Goal: Task Accomplishment & Management: Manage account settings

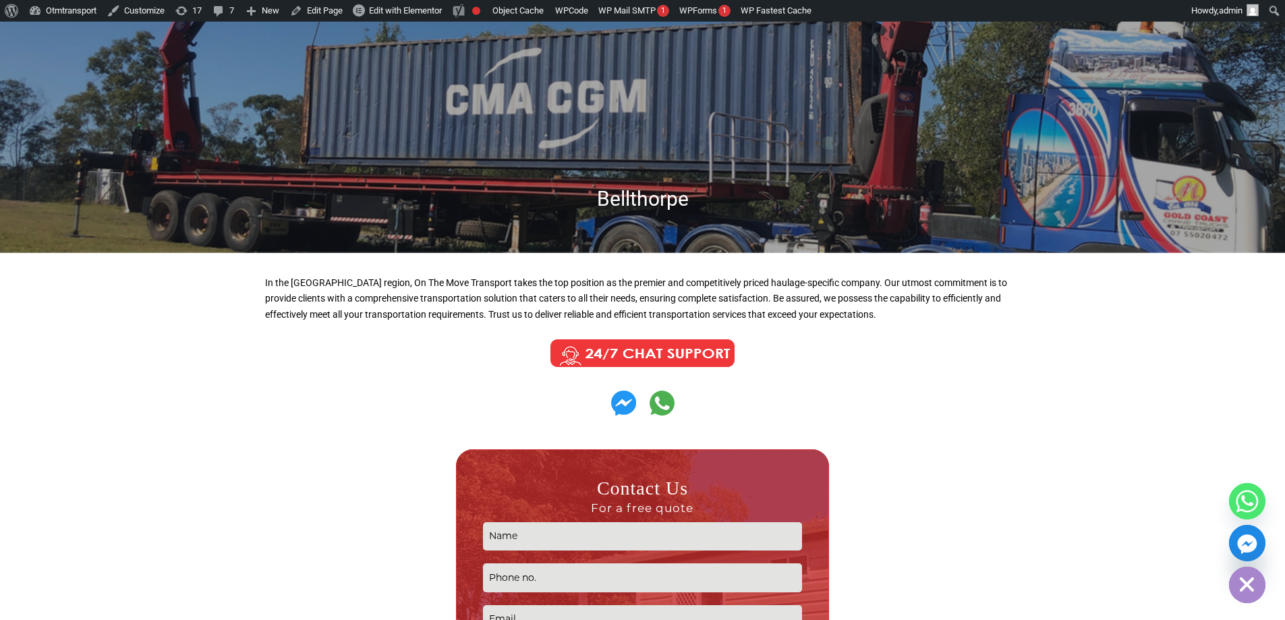
scroll to position [135, 0]
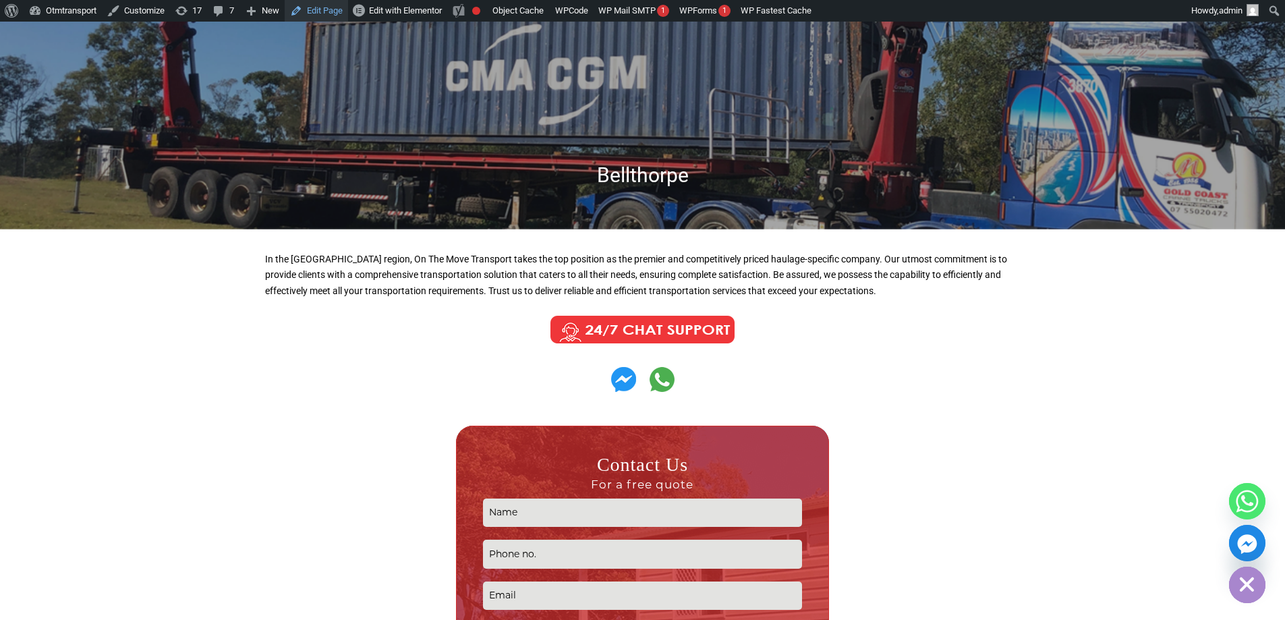
click at [325, 7] on link "Edit Page" at bounding box center [316, 11] width 63 height 22
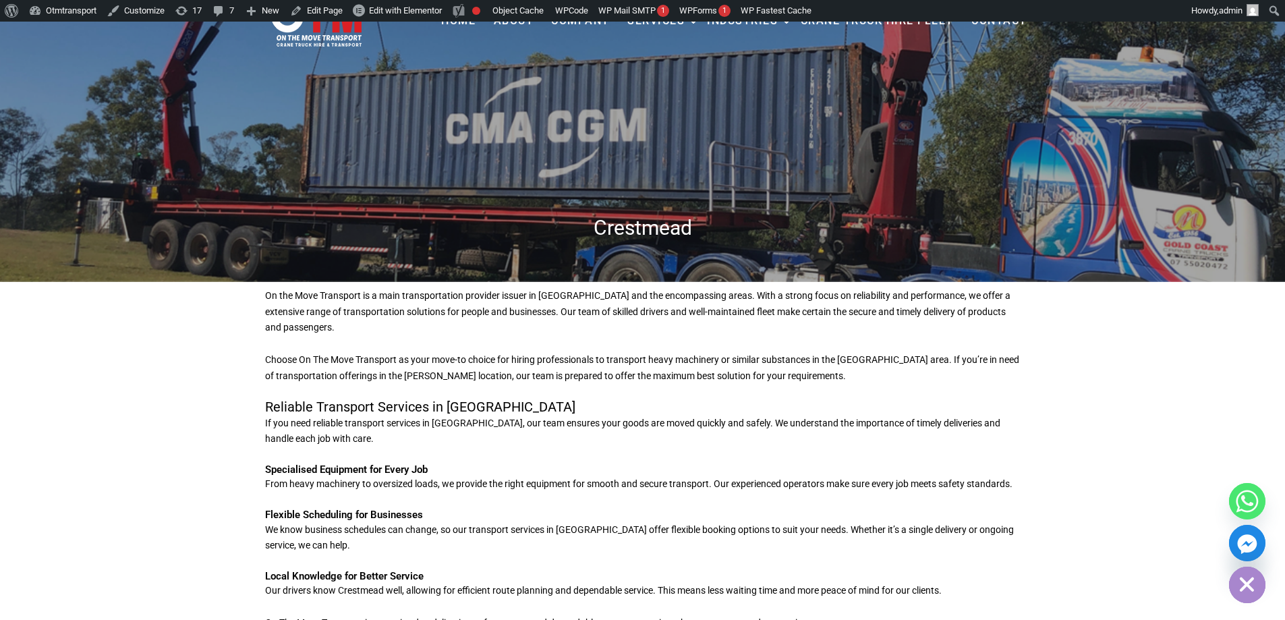
scroll to position [67, 0]
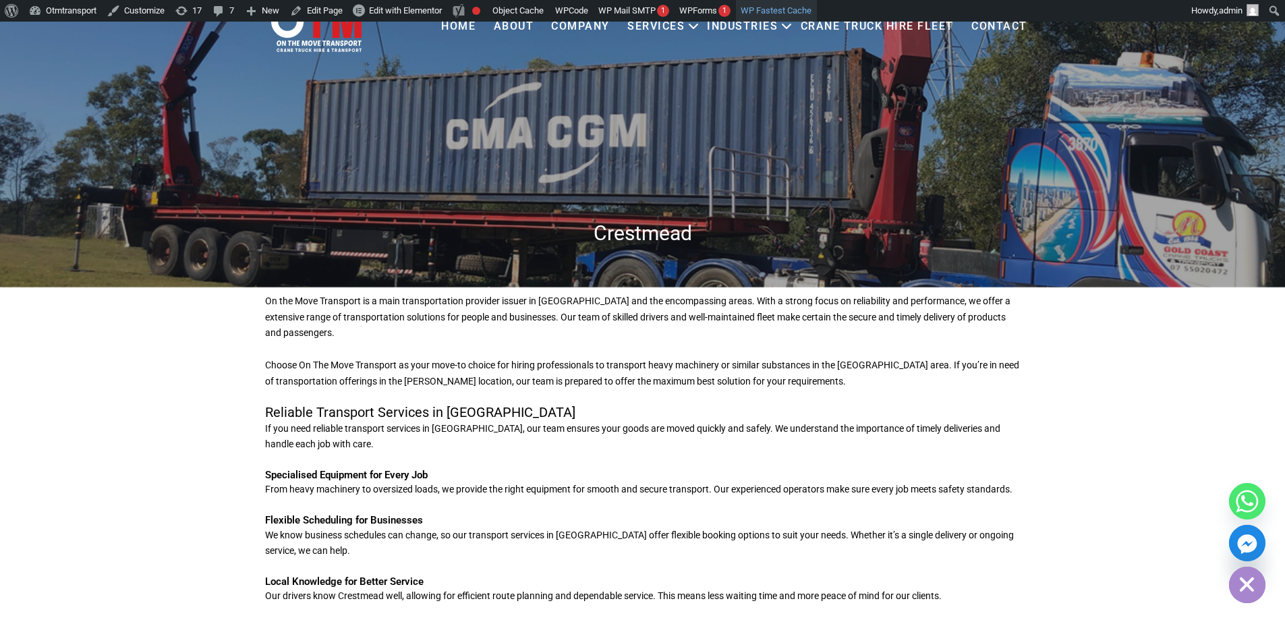
scroll to position [67, 0]
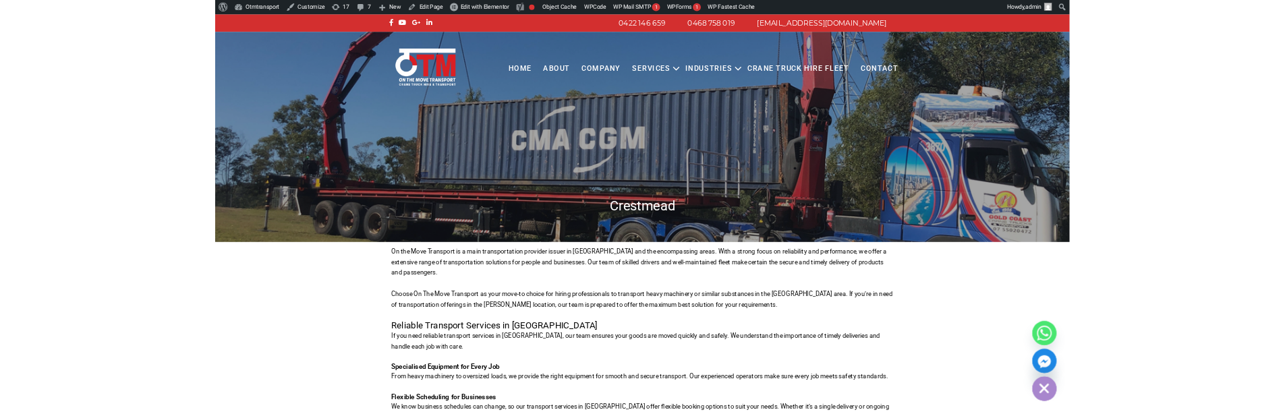
scroll to position [337, 0]
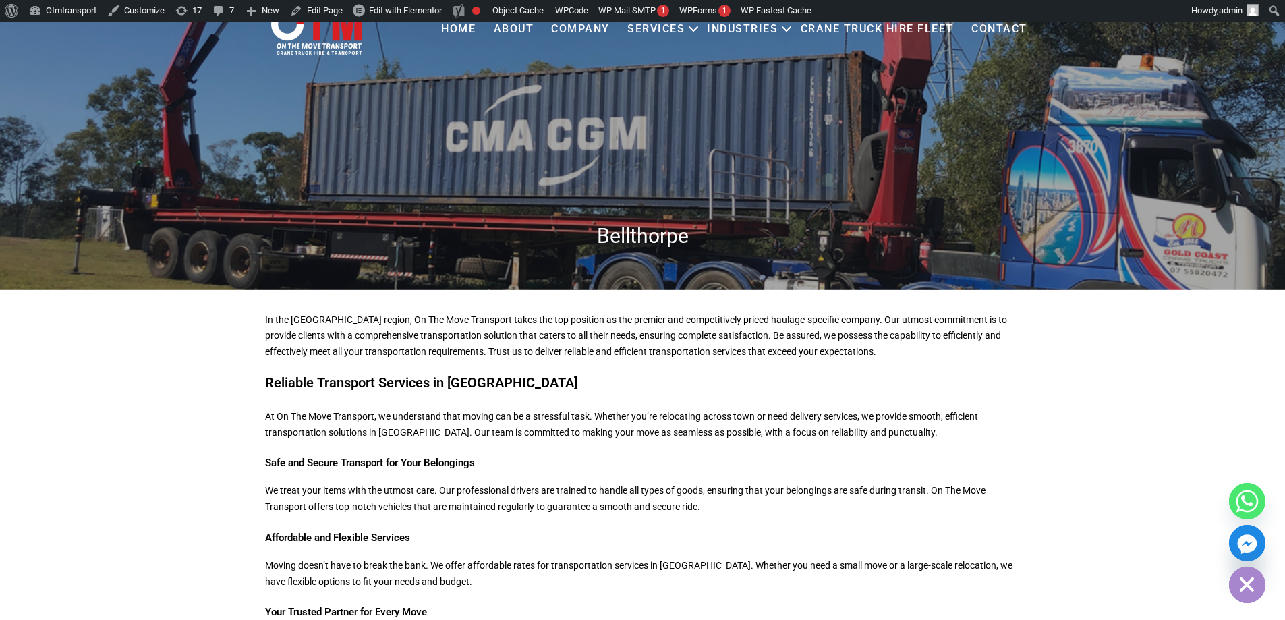
scroll to position [202, 0]
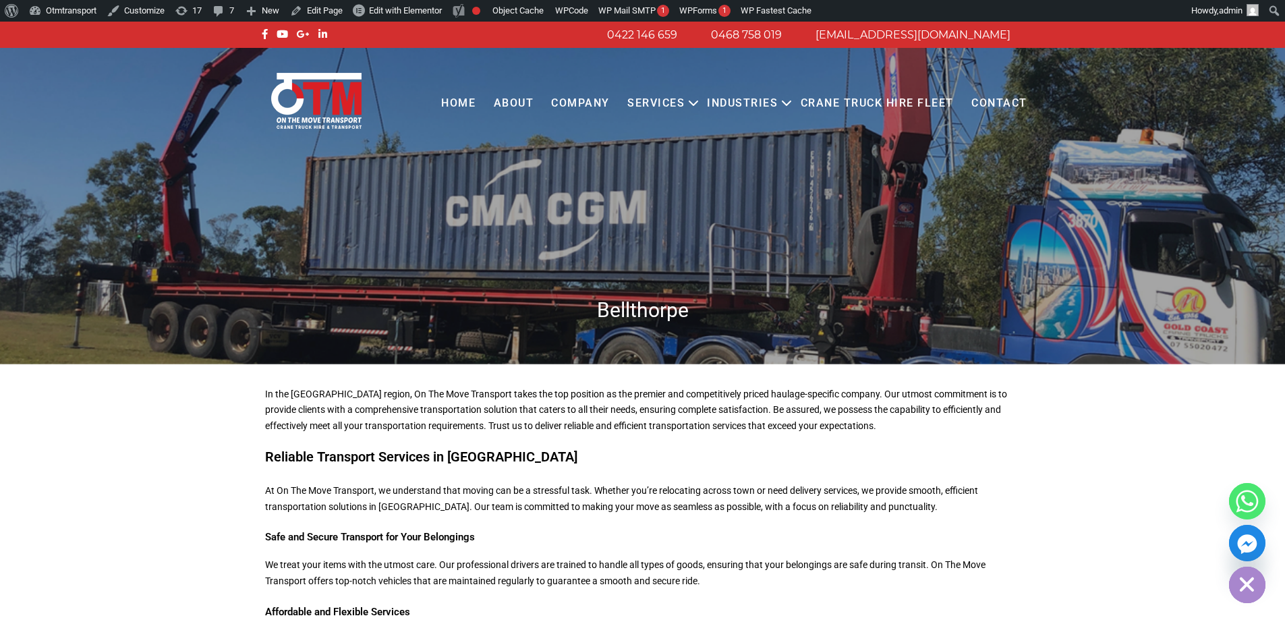
scroll to position [202, 0]
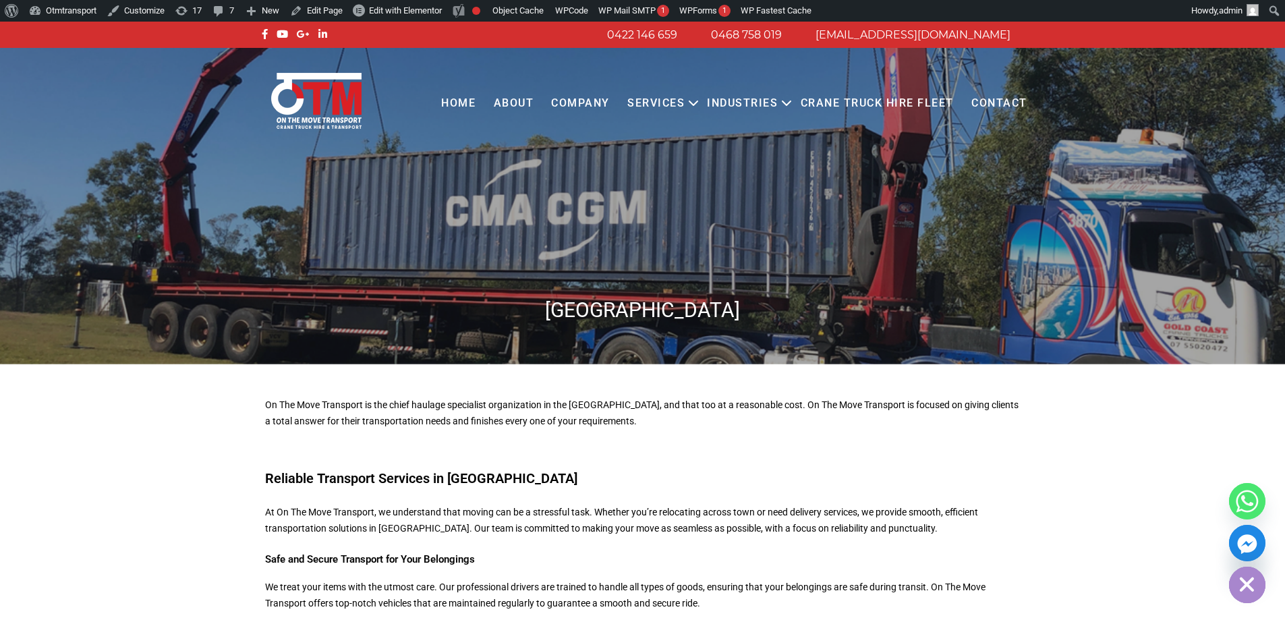
scroll to position [270, 0]
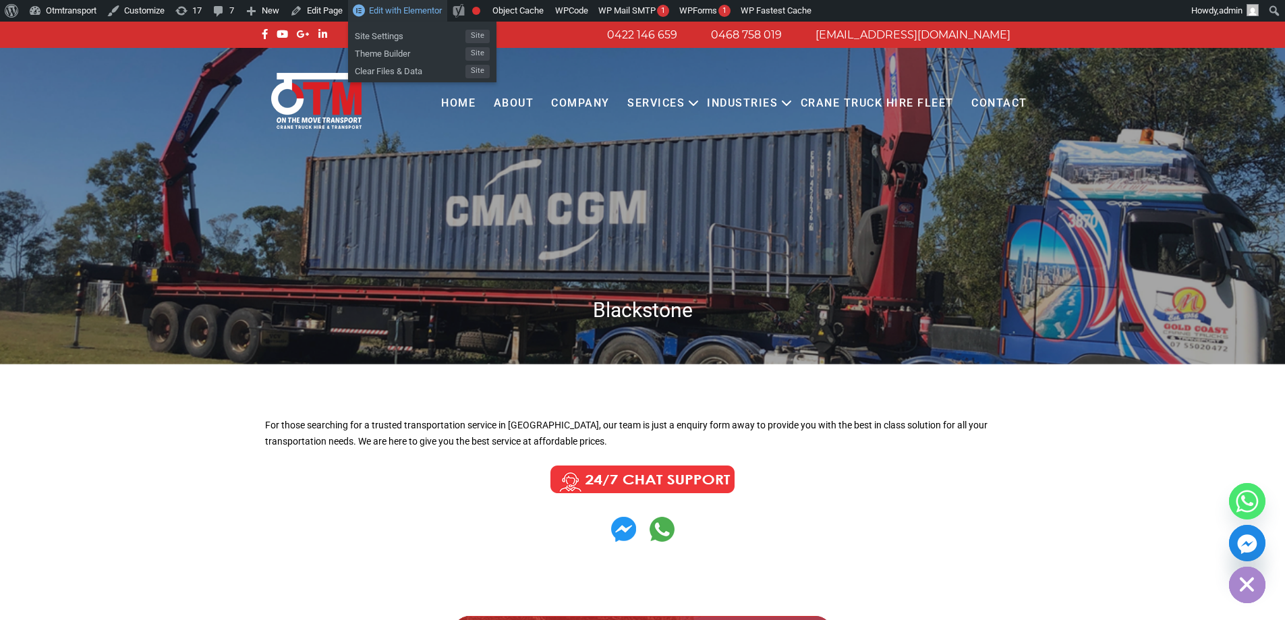
click at [389, 9] on span "Edit with Elementor" at bounding box center [405, 10] width 73 height 10
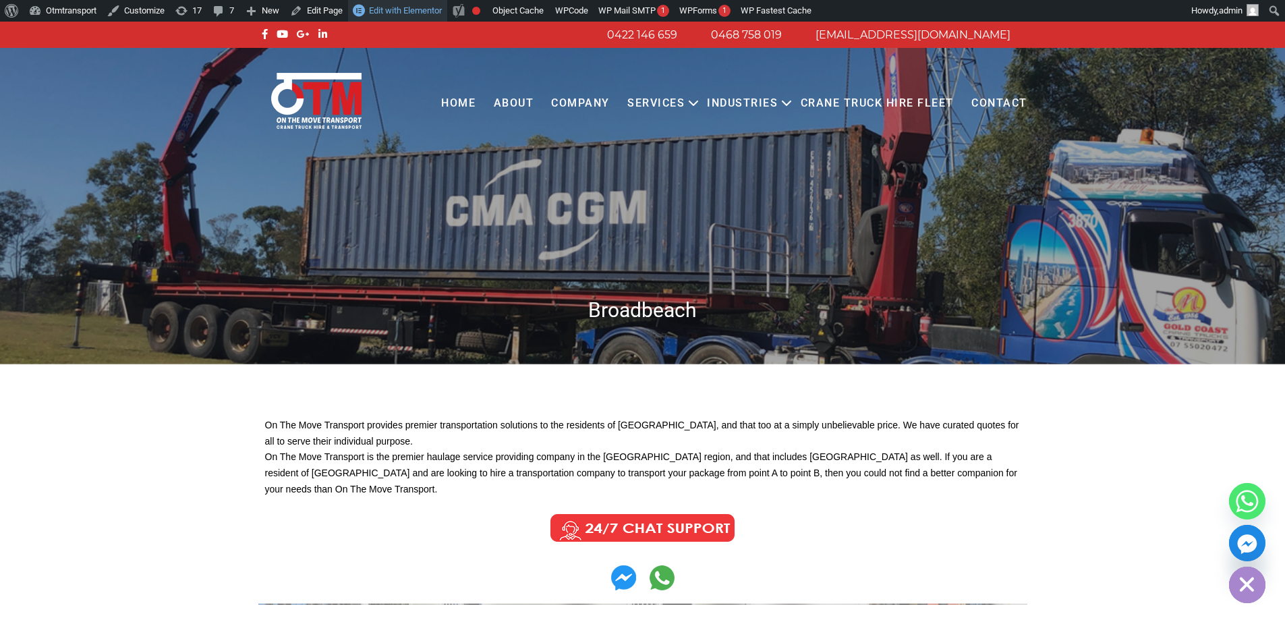
click at [413, 13] on span "Edit with Elementor" at bounding box center [405, 10] width 73 height 10
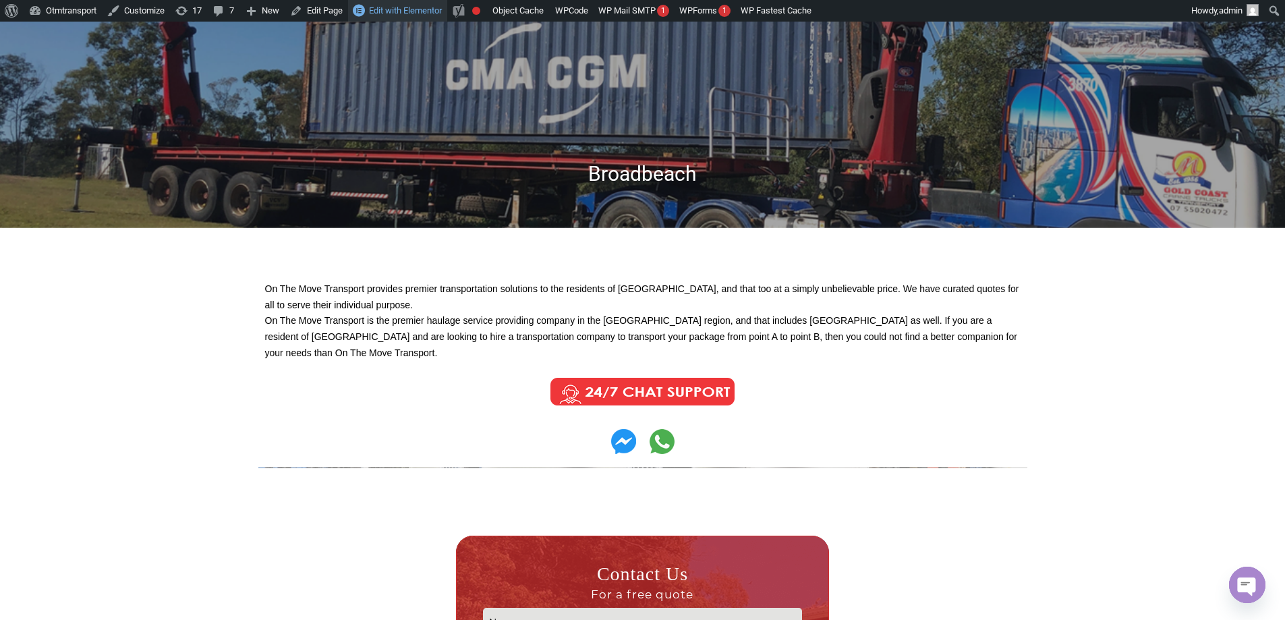
scroll to position [135, 0]
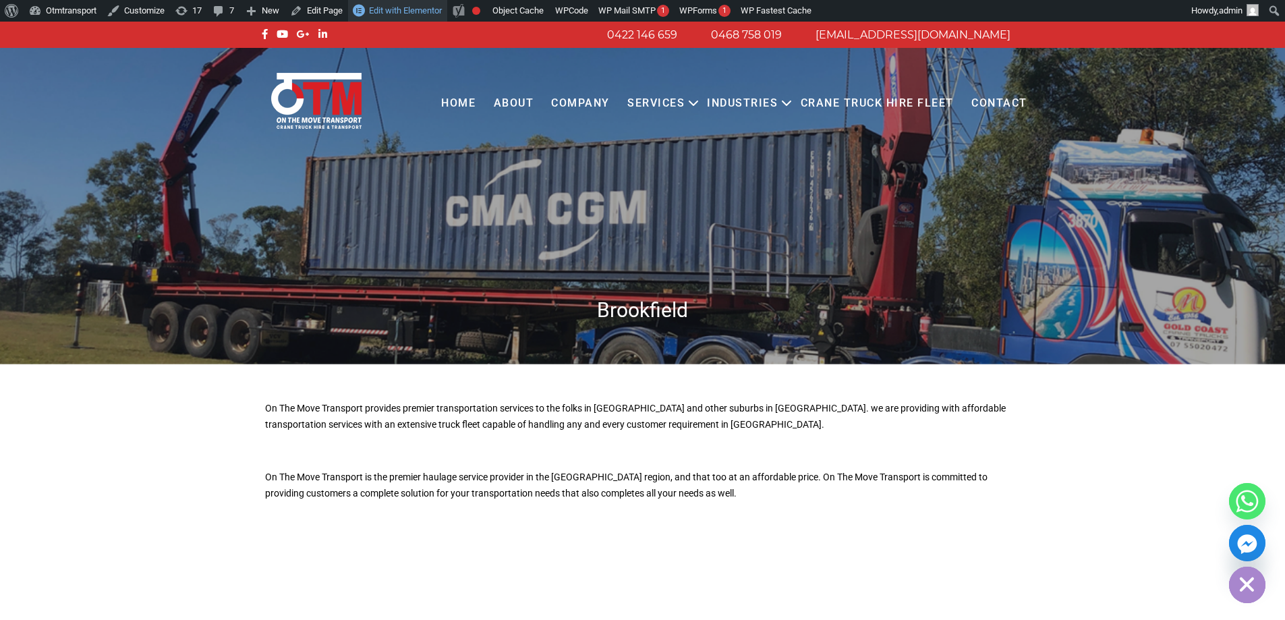
click at [417, 11] on span "Edit with Elementor" at bounding box center [405, 10] width 73 height 10
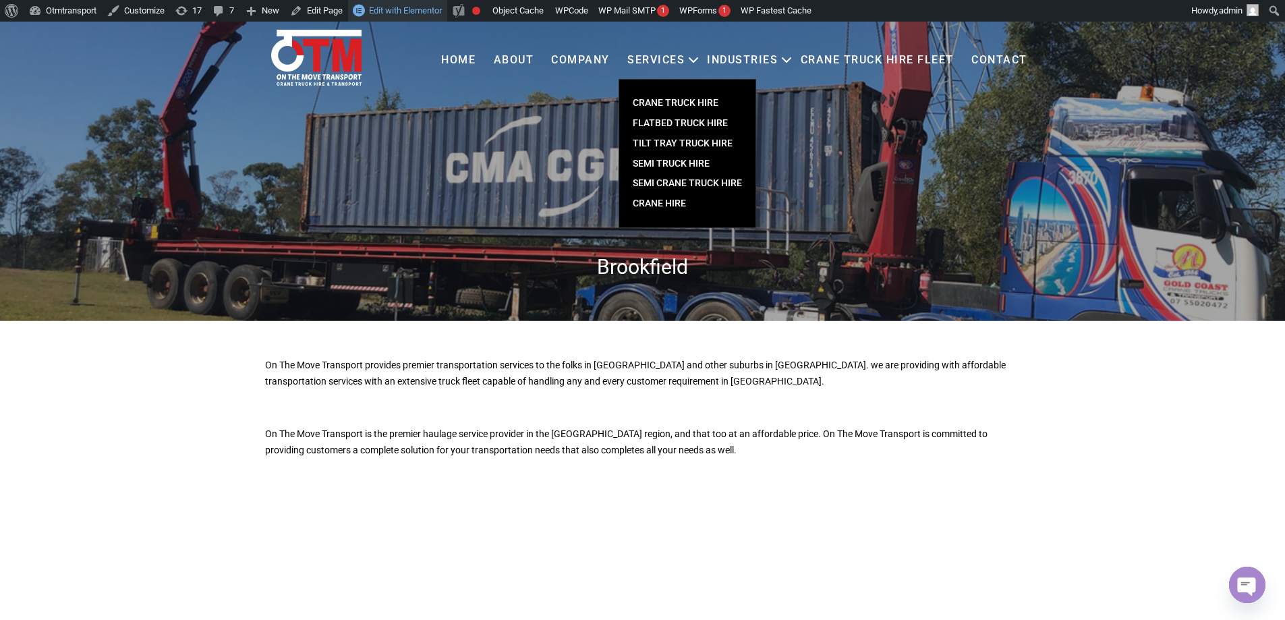
scroll to position [67, 0]
